Goal: Information Seeking & Learning: Check status

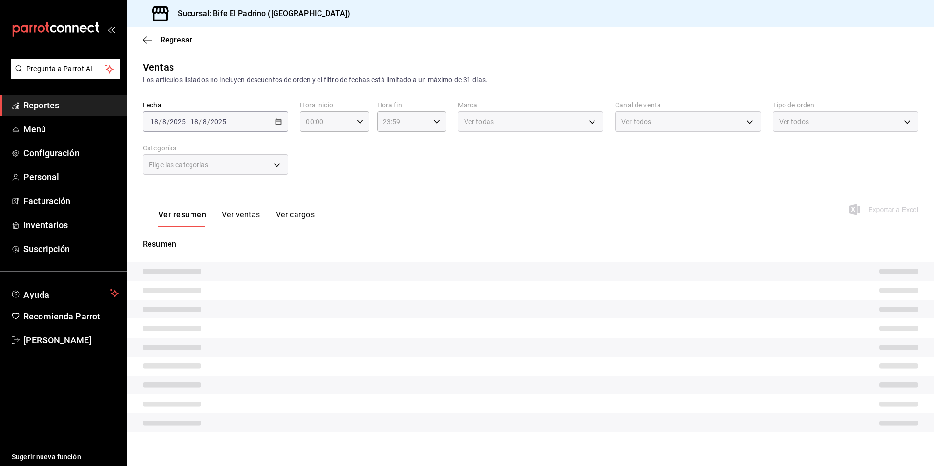
type input "17:01"
click at [152, 42] on span "Regresar" at bounding box center [168, 39] width 50 height 9
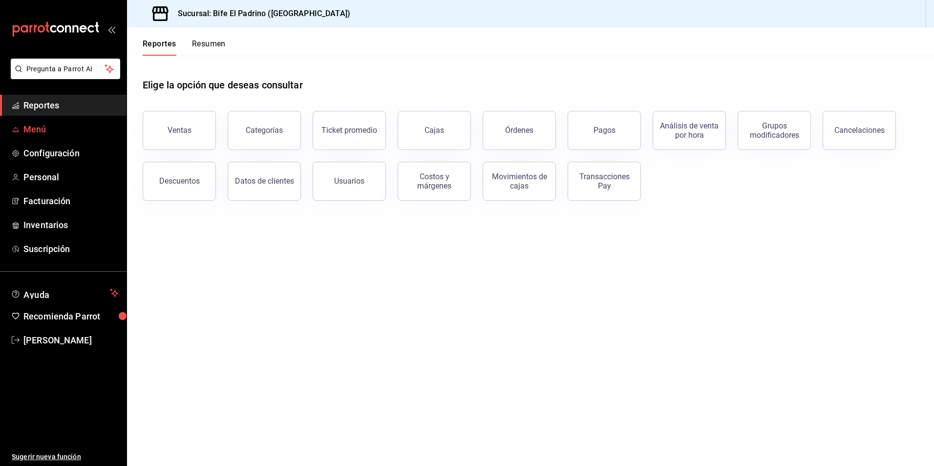
click at [54, 138] on link "Menú" at bounding box center [63, 129] width 127 height 21
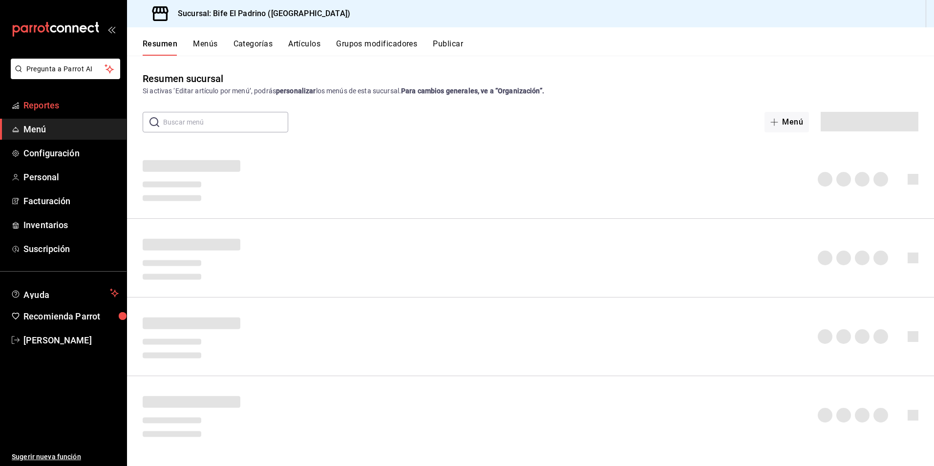
click at [56, 104] on span "Reportes" at bounding box center [70, 105] width 95 height 13
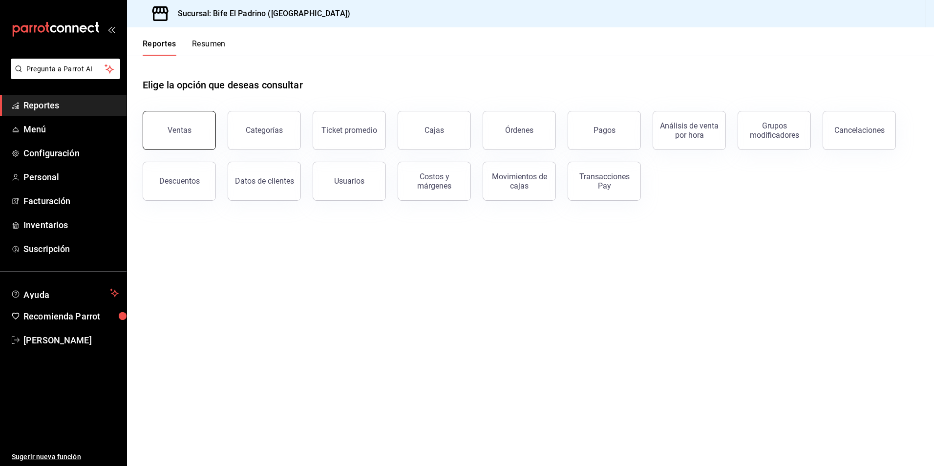
click at [179, 119] on button "Ventas" at bounding box center [179, 130] width 73 height 39
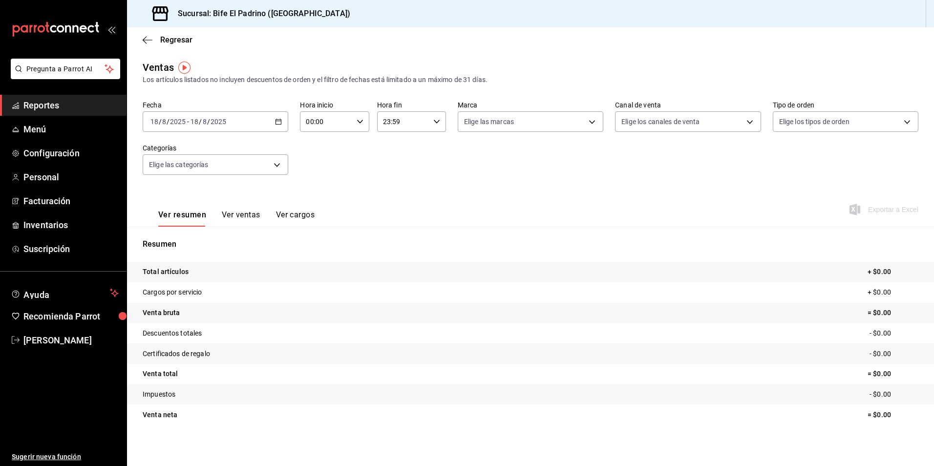
click at [279, 123] on icon "button" at bounding box center [278, 121] width 7 height 7
click at [195, 173] on span "Ayer" at bounding box center [189, 173] width 76 height 10
click at [437, 121] on icon "button" at bounding box center [436, 121] width 7 height 7
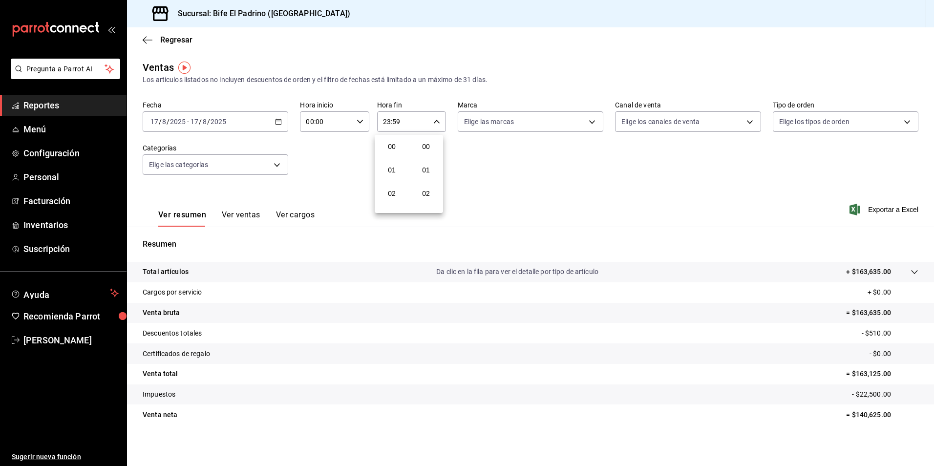
scroll to position [1329, 0]
click at [394, 152] on span "21" at bounding box center [392, 154] width 19 height 8
type input "21:59"
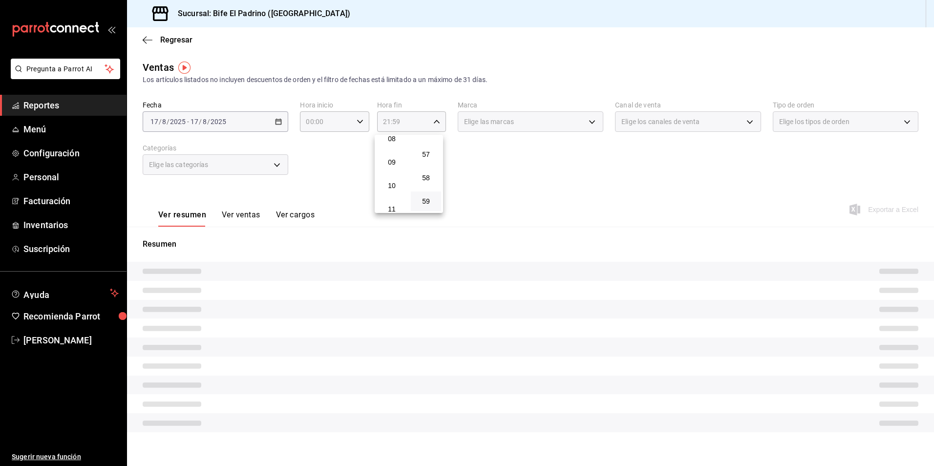
scroll to position [152, 0]
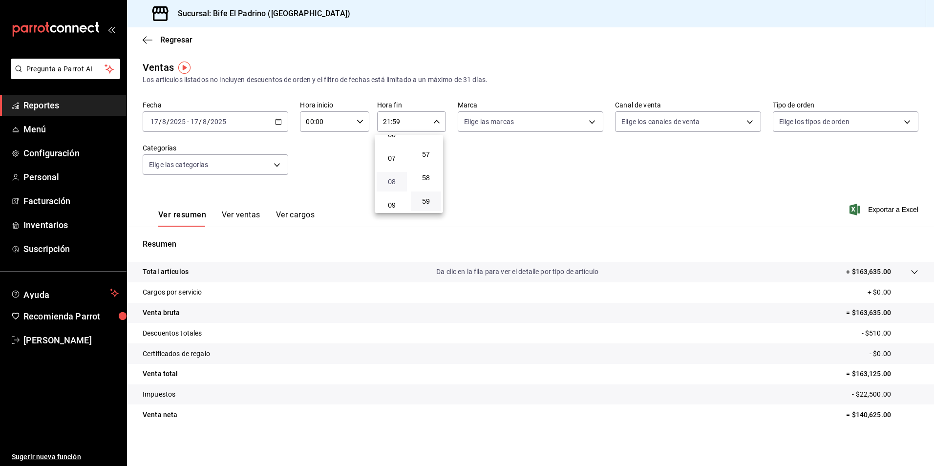
click at [391, 179] on span "08" at bounding box center [392, 182] width 19 height 8
type input "08:59"
click at [391, 179] on span "12" at bounding box center [392, 178] width 19 height 8
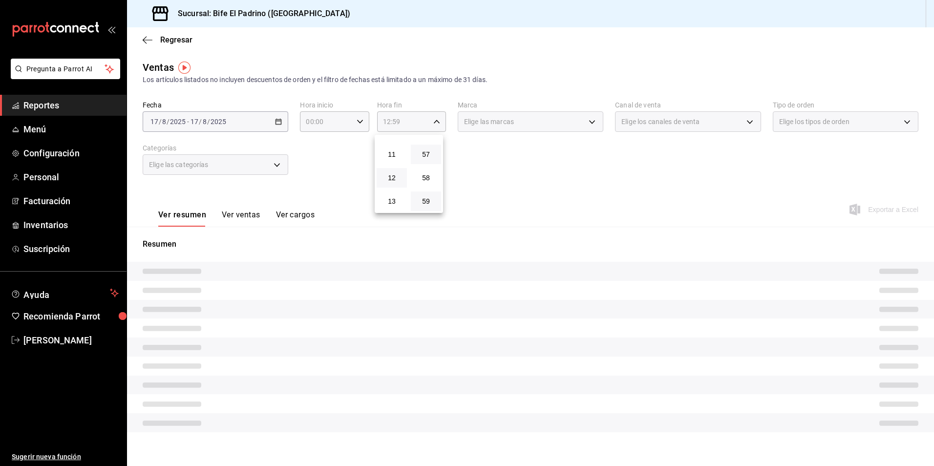
click at [436, 157] on button "57" at bounding box center [426, 155] width 30 height 20
type input "12:57"
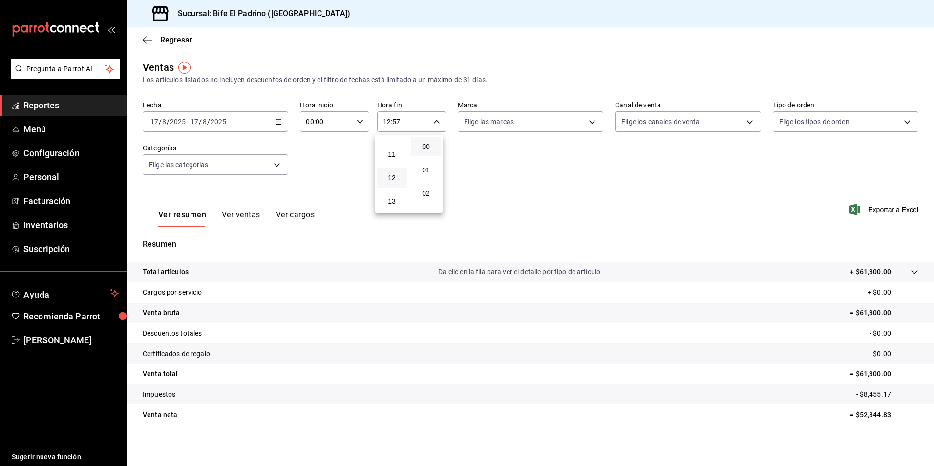
click at [435, 148] on span "00" at bounding box center [426, 147] width 19 height 8
type input "12:00"
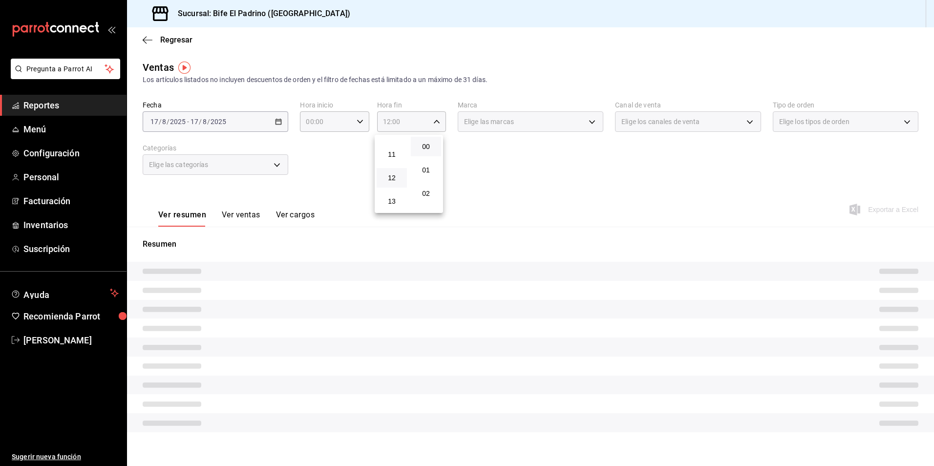
click at [566, 158] on div at bounding box center [467, 233] width 934 height 466
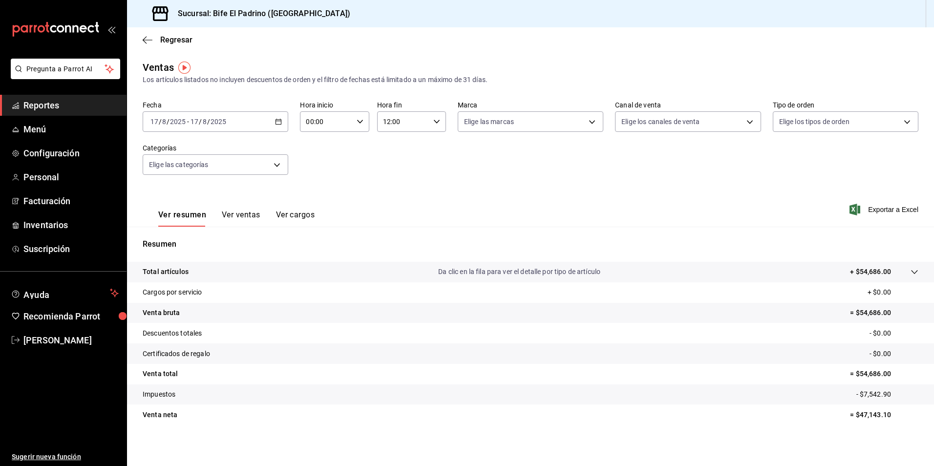
click at [185, 273] on p "Total artículos" at bounding box center [166, 272] width 46 height 10
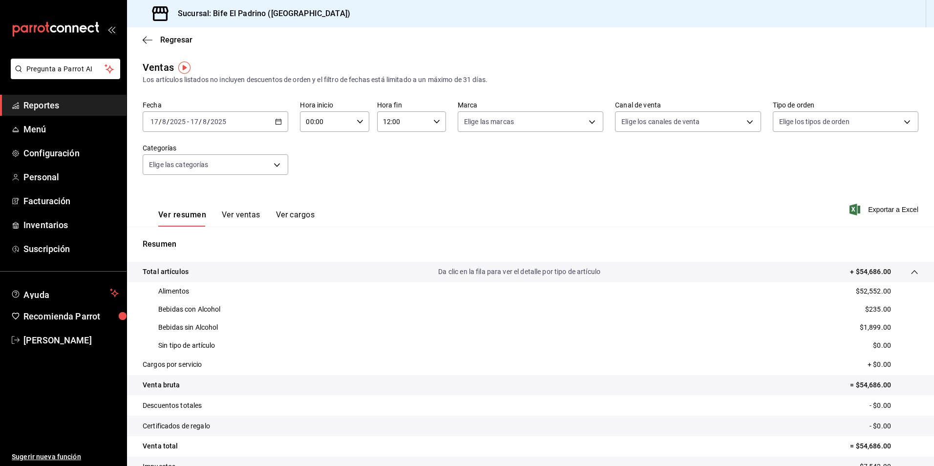
click at [358, 123] on icon "button" at bounding box center [360, 121] width 7 height 7
click at [322, 180] on div "01" at bounding box center [316, 169] width 34 height 23
click at [320, 175] on button "01" at bounding box center [315, 170] width 30 height 20
type input "01:00"
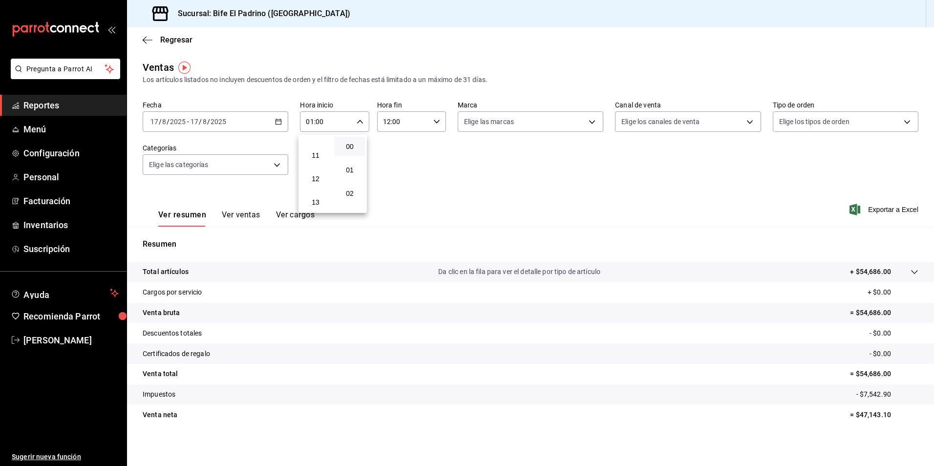
scroll to position [254, 0]
click at [320, 175] on span "12" at bounding box center [315, 174] width 19 height 8
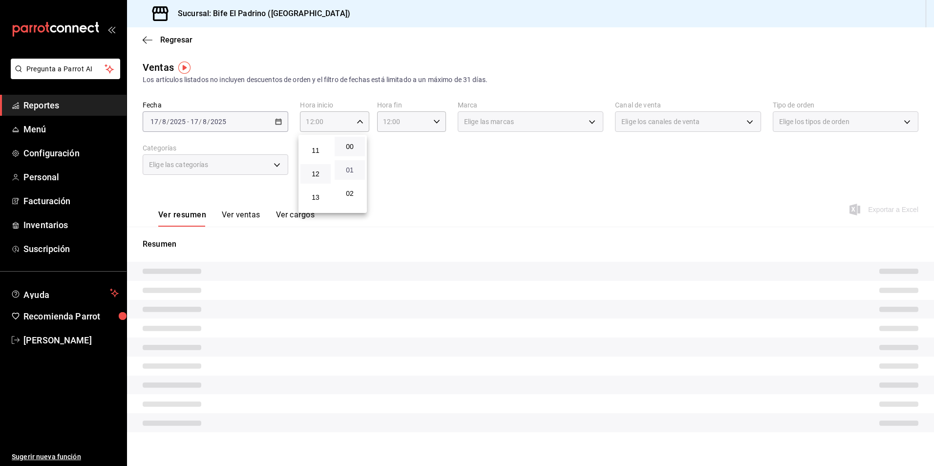
click at [343, 171] on span "01" at bounding box center [350, 170] width 19 height 8
type input "12:01"
click at [451, 158] on div at bounding box center [467, 233] width 934 height 466
click at [433, 122] on icon "button" at bounding box center [436, 121] width 7 height 7
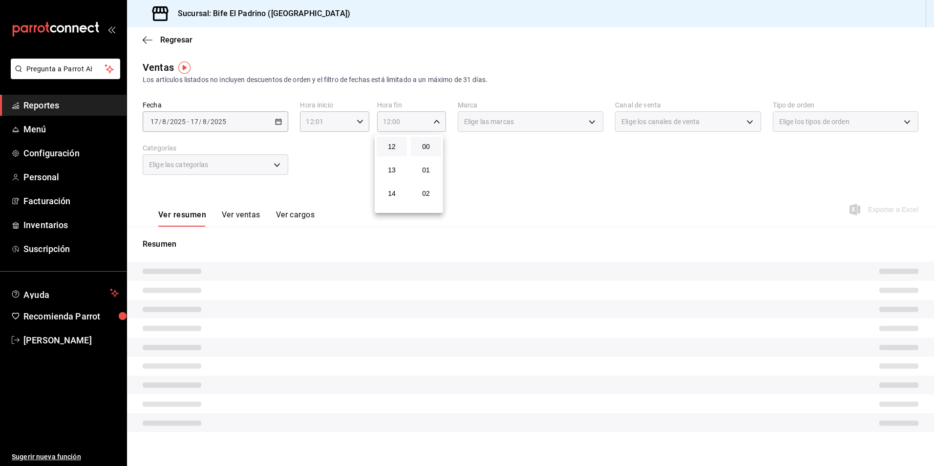
click at [392, 205] on div "14" at bounding box center [392, 193] width 34 height 23
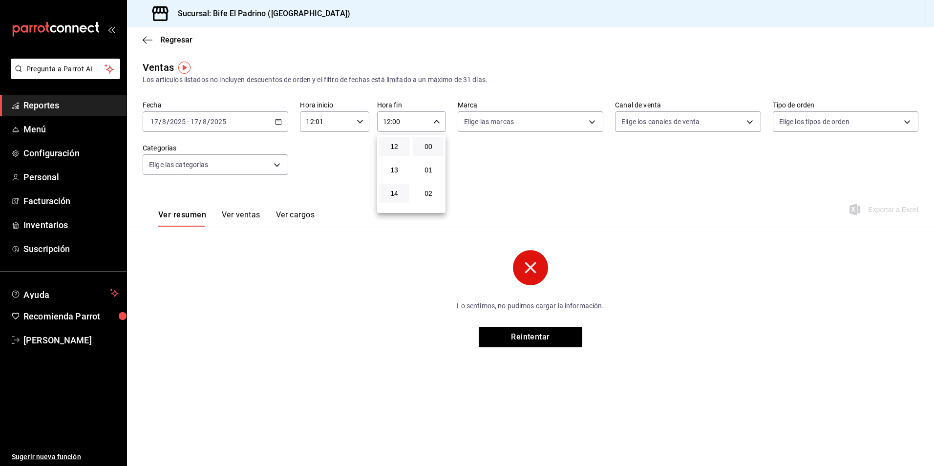
click at [392, 197] on button "14" at bounding box center [394, 194] width 30 height 20
type input "14:00"
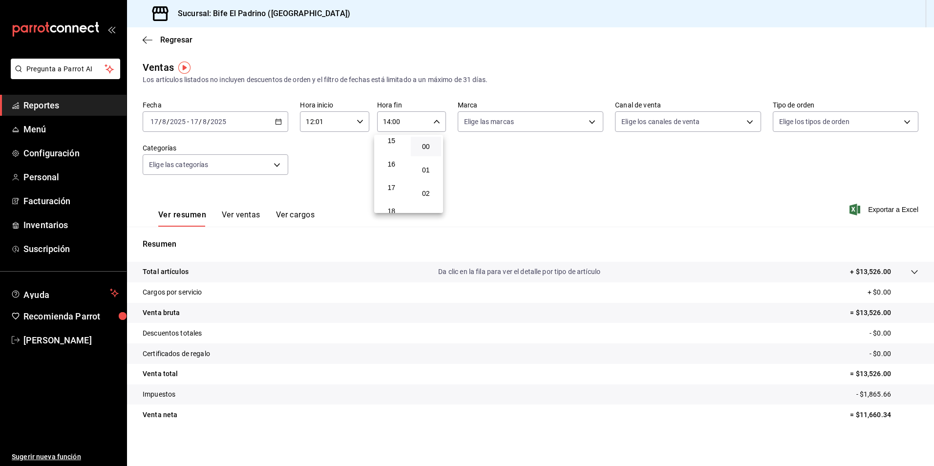
scroll to position [360, 0]
drag, startPoint x: 394, startPoint y: 189, endPoint x: 521, endPoint y: 202, distance: 127.7
click at [394, 189] on span "17" at bounding box center [391, 186] width 19 height 8
type input "17:00"
click at [521, 202] on div at bounding box center [467, 233] width 934 height 466
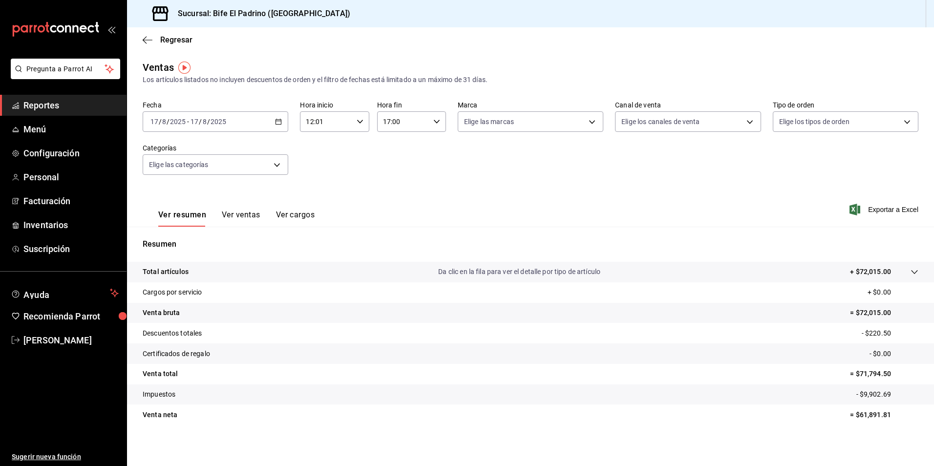
drag, startPoint x: 475, startPoint y: 199, endPoint x: 470, endPoint y: 201, distance: 5.5
click at [474, 199] on div "Ver resumen Ver ventas Ver cargos Exportar a Excel" at bounding box center [530, 207] width 807 height 40
click at [179, 274] on p "Total artículos" at bounding box center [166, 272] width 46 height 10
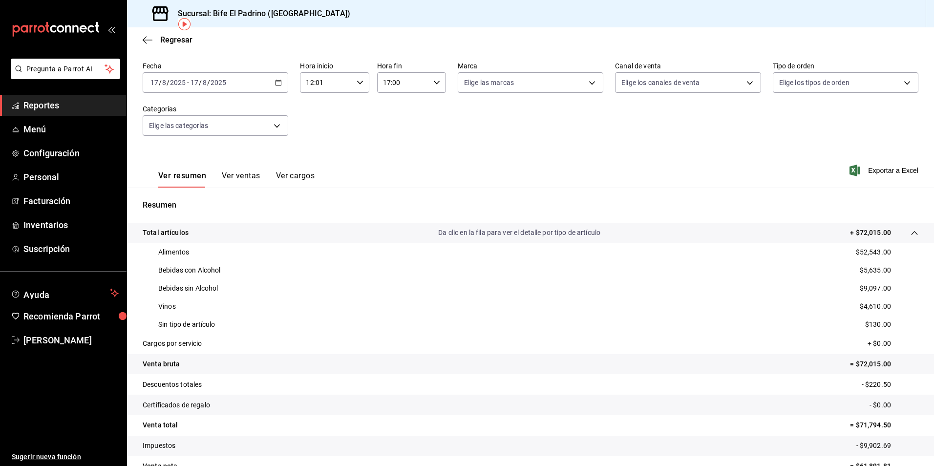
scroll to position [43, 0]
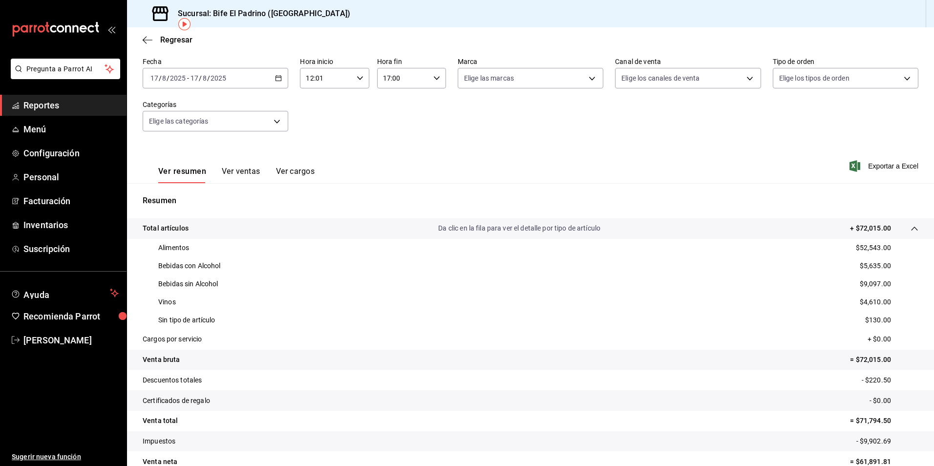
click at [357, 77] on icon "button" at bounding box center [360, 78] width 7 height 7
click at [315, 154] on button "14" at bounding box center [315, 150] width 30 height 20
type input "14:01"
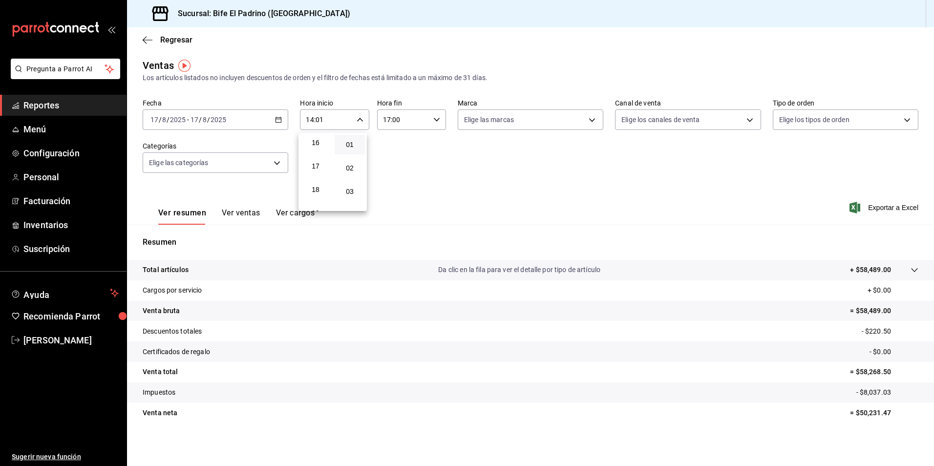
scroll to position [379, 0]
click at [319, 165] on span "17" at bounding box center [315, 164] width 19 height 8
type input "17:01"
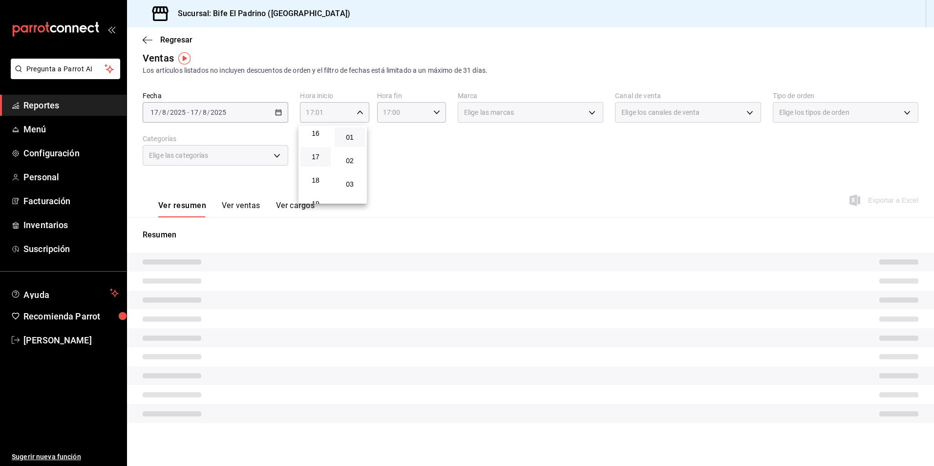
click at [391, 153] on div at bounding box center [467, 233] width 934 height 466
click at [439, 110] on div "17:00 Hora fin" at bounding box center [411, 112] width 69 height 21
click at [434, 113] on div at bounding box center [467, 233] width 934 height 466
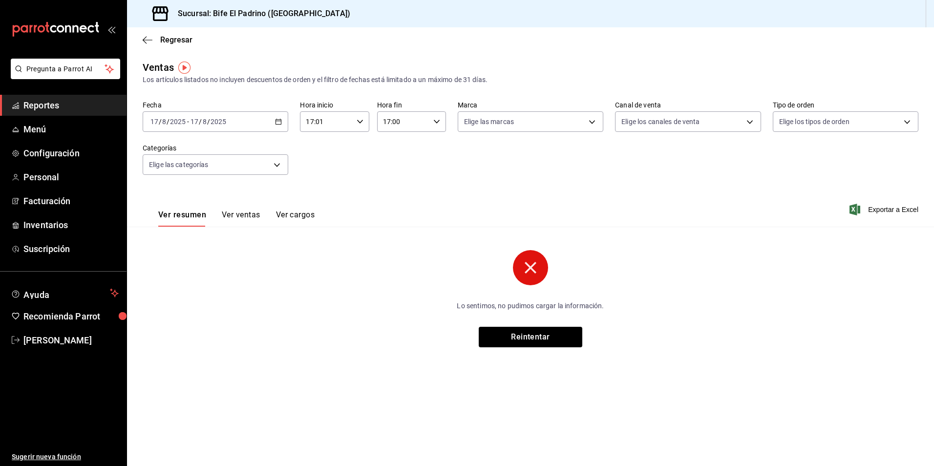
scroll to position [0, 0]
click at [435, 116] on div "17:00 Hora fin" at bounding box center [411, 121] width 69 height 21
click at [400, 176] on button "18" at bounding box center [394, 170] width 31 height 20
type input "18:00"
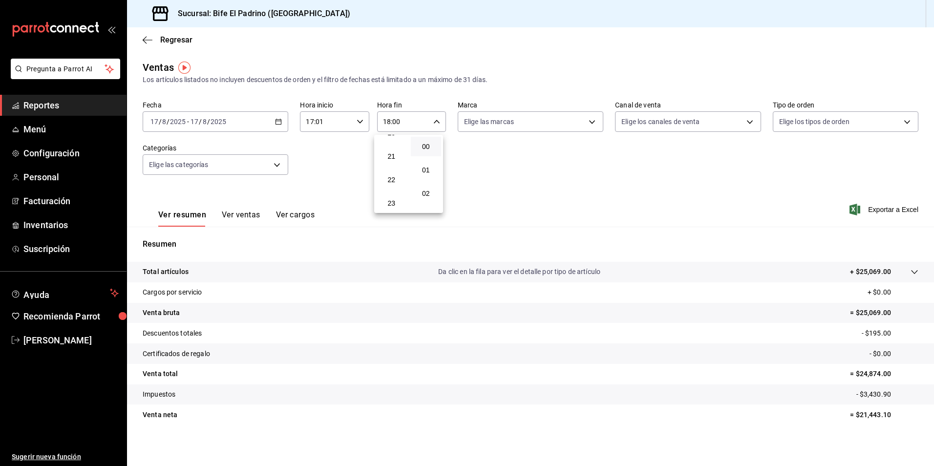
scroll to position [485, 0]
click at [397, 199] on span "23" at bounding box center [391, 201] width 19 height 8
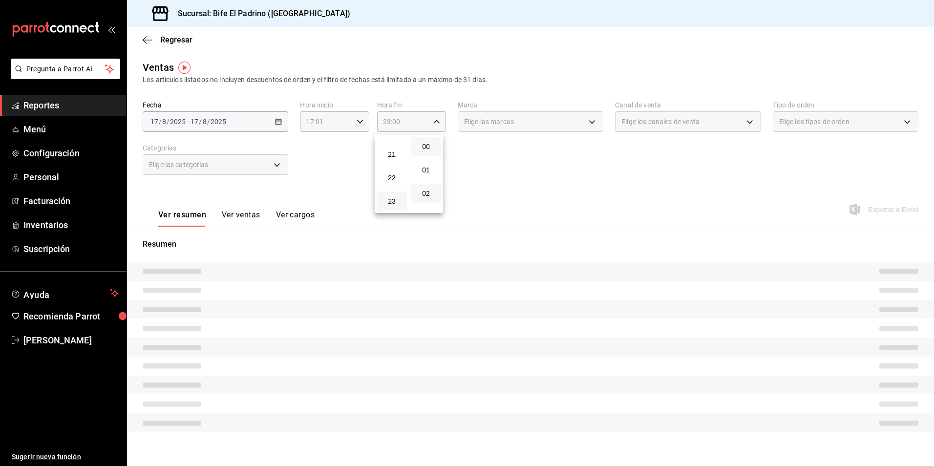
click at [425, 199] on button "02" at bounding box center [426, 194] width 30 height 20
type input "23:02"
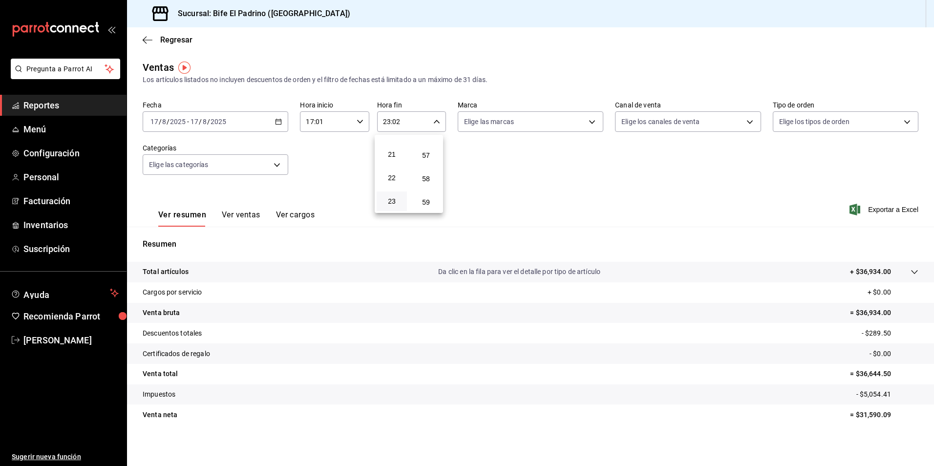
scroll to position [1329, 0]
click at [427, 198] on span "59" at bounding box center [426, 201] width 19 height 8
type input "23:59"
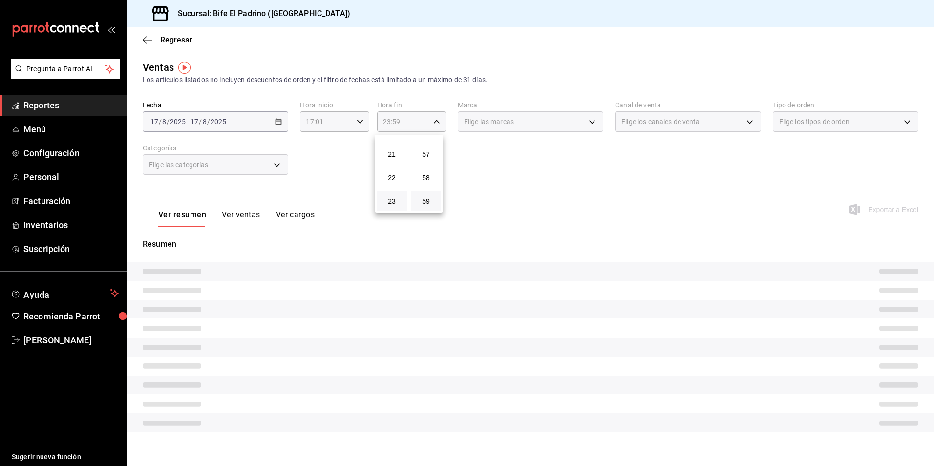
click at [597, 214] on div at bounding box center [467, 233] width 934 height 466
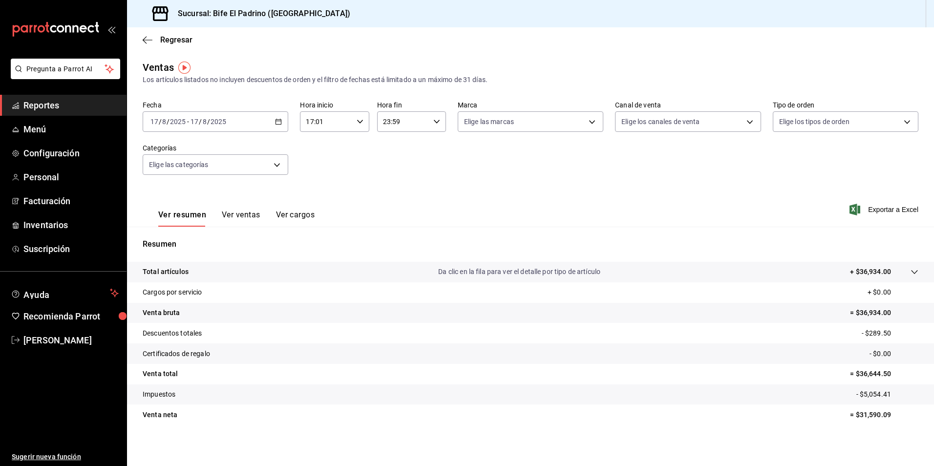
click at [150, 272] on p "Total artículos" at bounding box center [166, 272] width 46 height 10
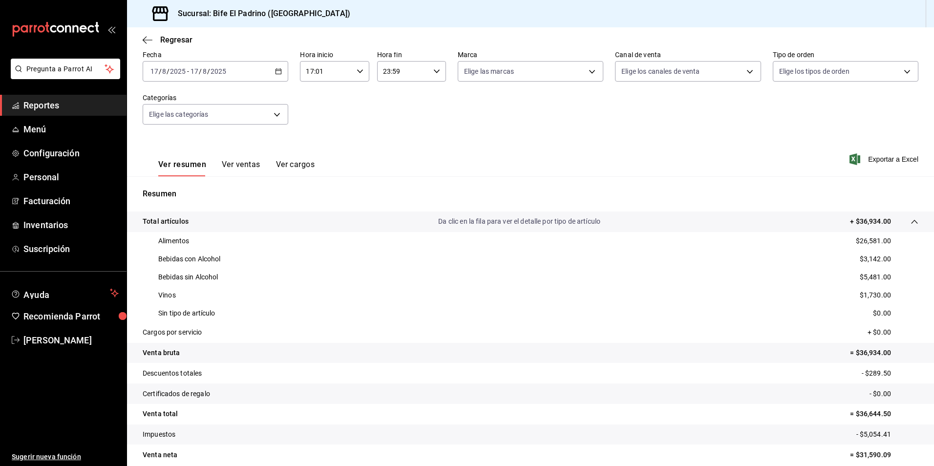
scroll to position [56, 0]
